Goal: Navigation & Orientation: Go to known website

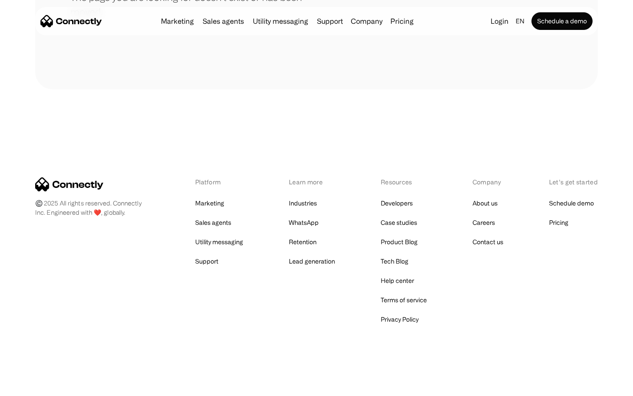
scroll to position [160, 0]
